Goal: Task Accomplishment & Management: Use online tool/utility

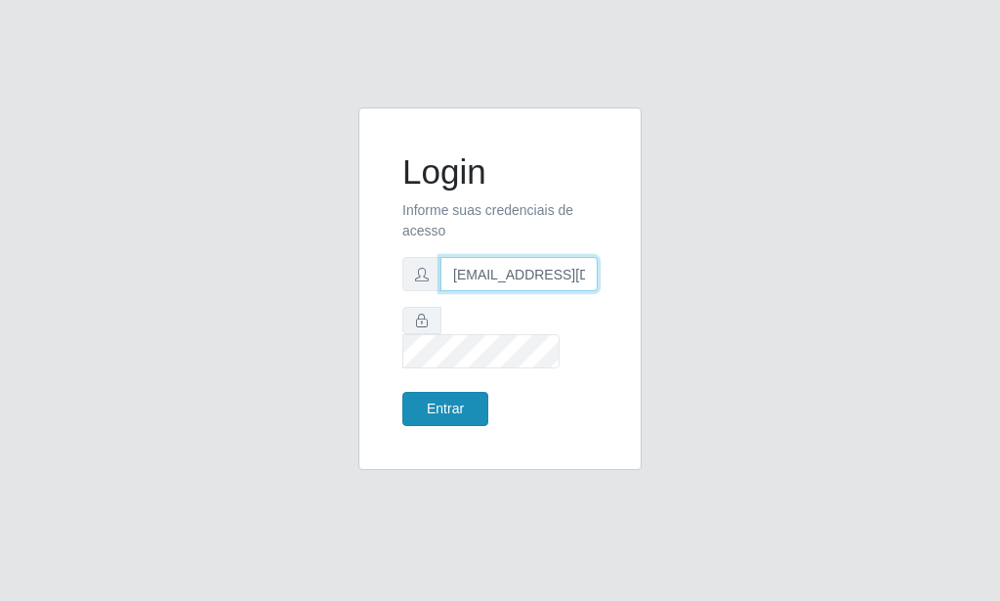
drag, startPoint x: 397, startPoint y: 391, endPoint x: 411, endPoint y: 394, distance: 14.0
click at [440, 291] on input "[EMAIL_ADDRESS][DOMAIN_NAME]" at bounding box center [518, 274] width 157 height 34
type input "[EMAIL_ADDRESS][DOMAIN_NAME]"
click at [411, 394] on button "Entrar" at bounding box center [445, 409] width 86 height 34
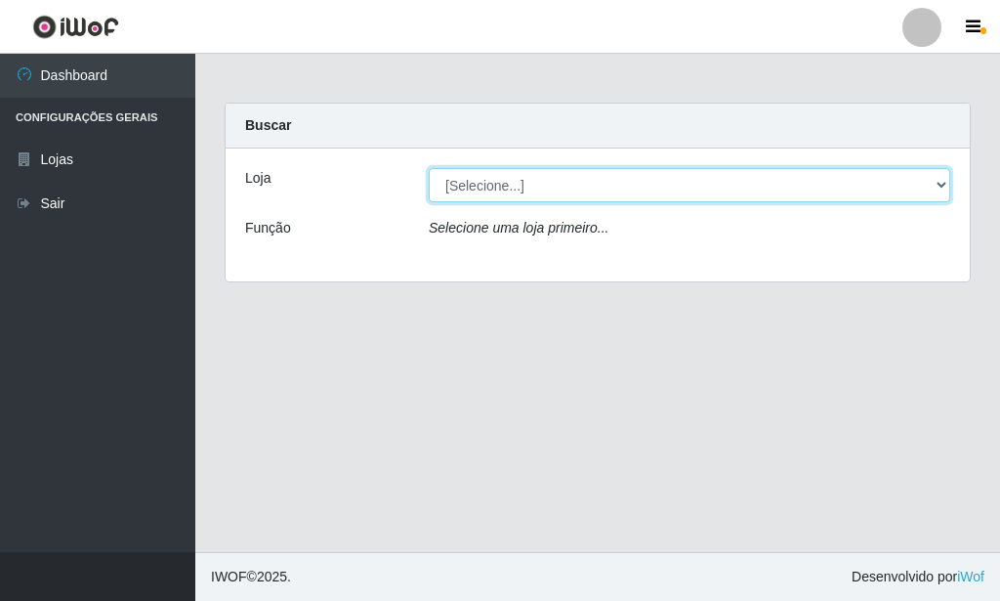
click at [429, 168] on select "[Selecione...] Rede Potiguar 6 - Extremoz" at bounding box center [689, 185] width 521 height 34
select select "80"
click option "Rede Potiguar 6 - Extremoz" at bounding box center [0, 0] width 0 height 0
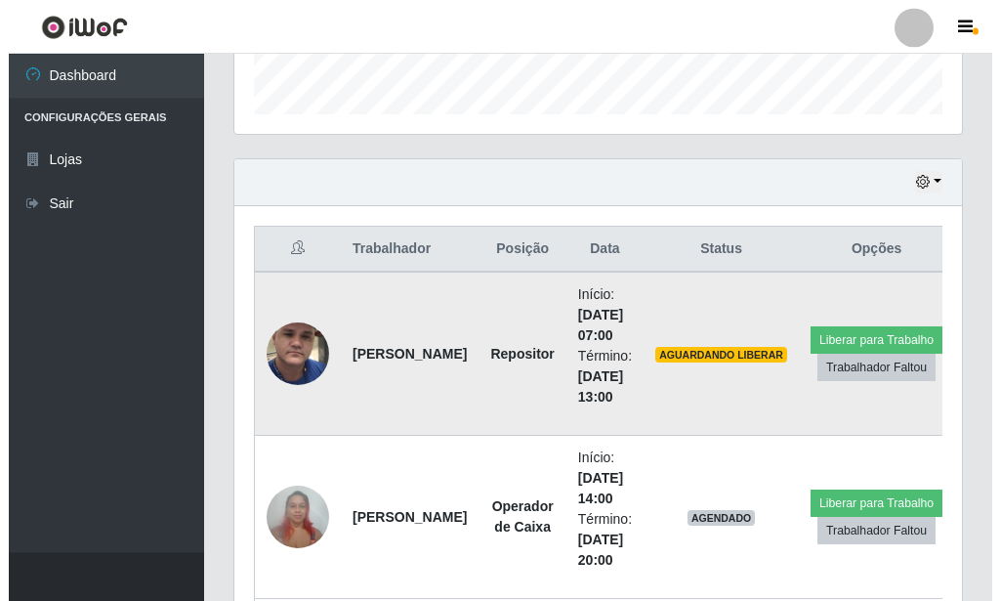
scroll to position [598, 0]
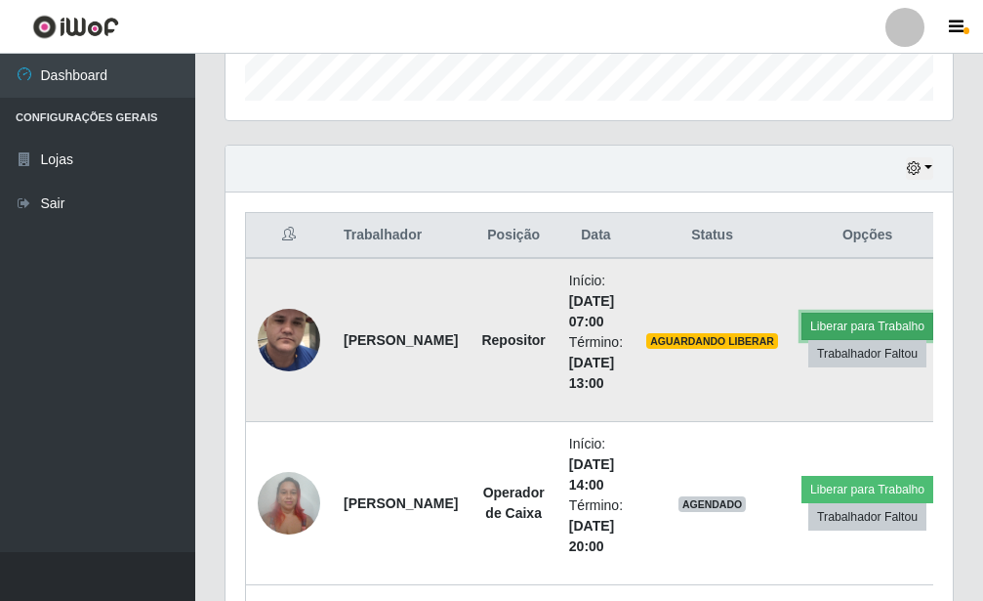
click at [811, 327] on button "Liberar para Trabalho" at bounding box center [868, 325] width 132 height 27
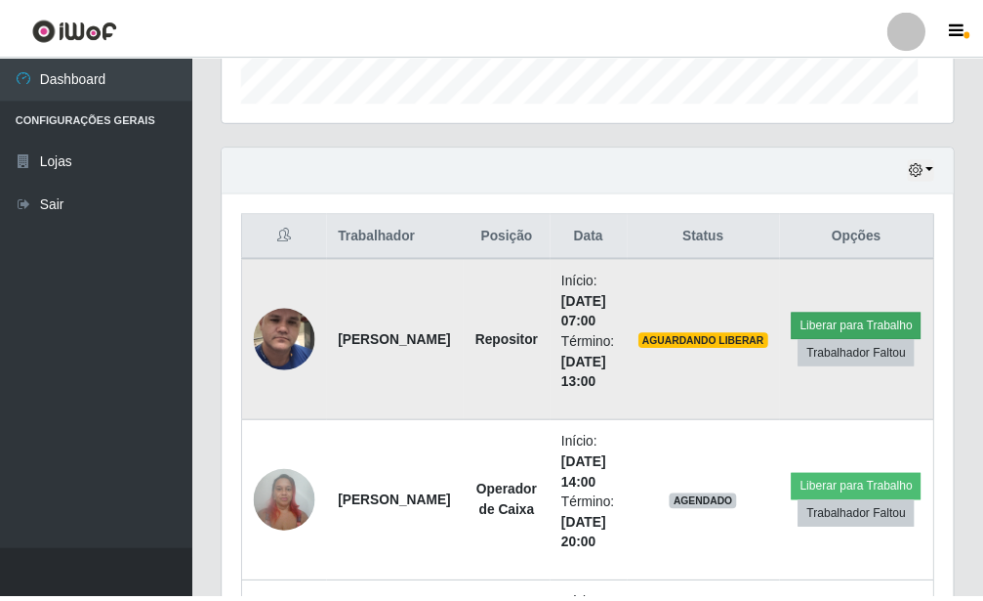
scroll to position [976132, 975810]
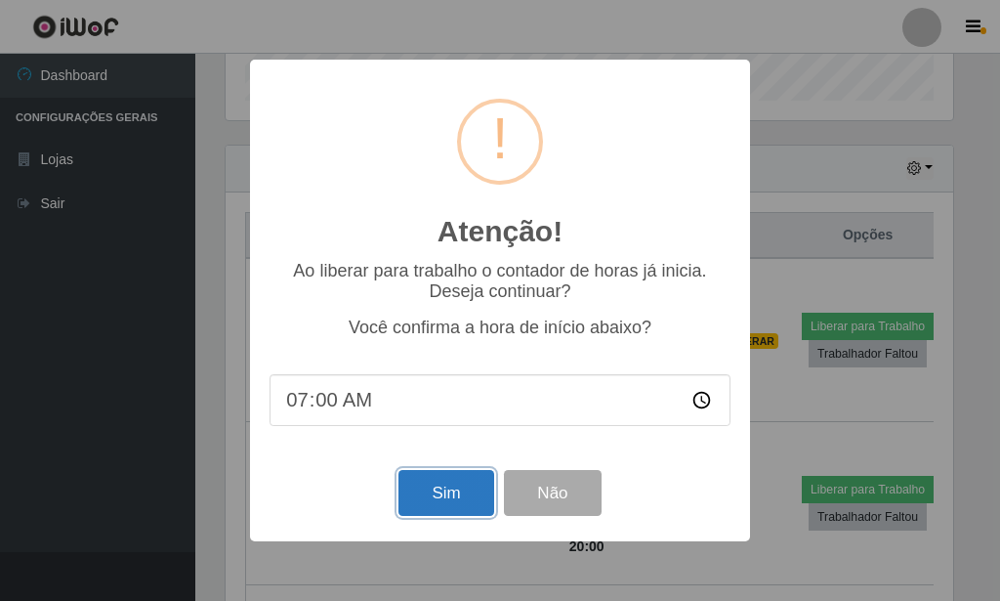
click at [477, 497] on button "Sim" at bounding box center [445, 493] width 95 height 46
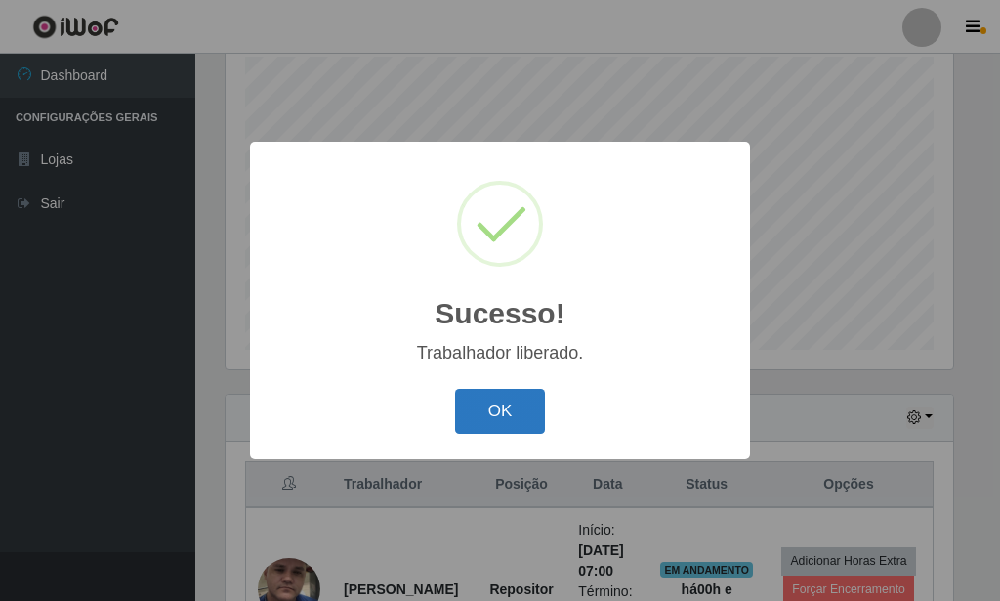
click at [509, 428] on button "OK" at bounding box center [500, 412] width 91 height 46
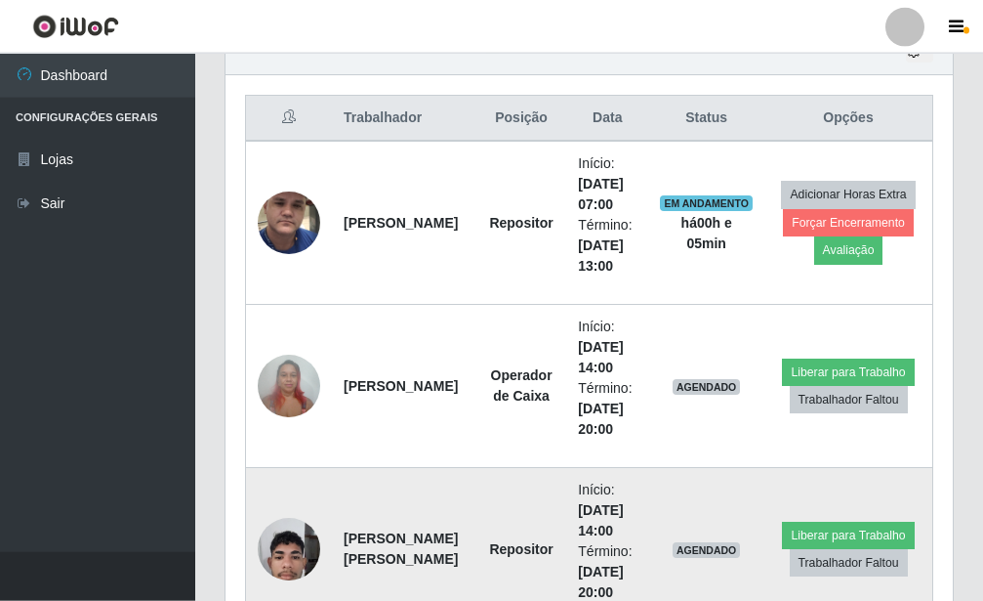
scroll to position [838, 0]
